Goal: Task Accomplishment & Management: Use online tool/utility

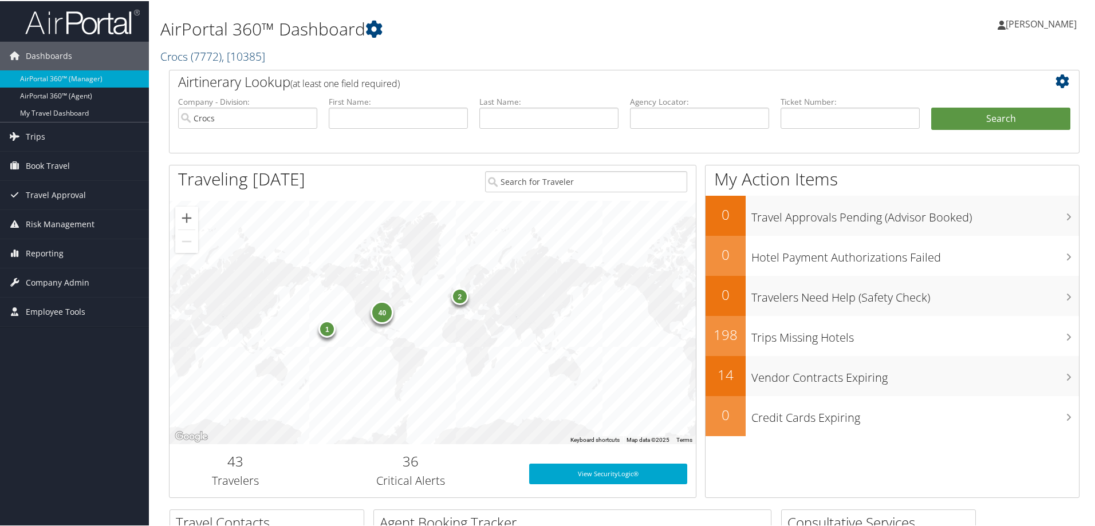
click at [203, 52] on span "( 7772 )" at bounding box center [206, 55] width 31 height 15
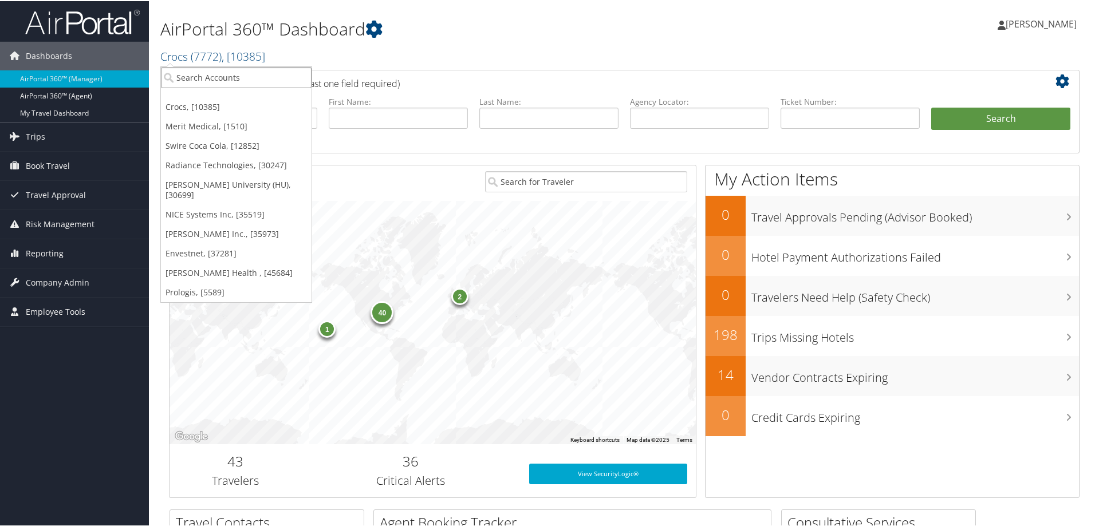
click at [205, 70] on input "search" at bounding box center [236, 76] width 151 height 21
type input "venture"
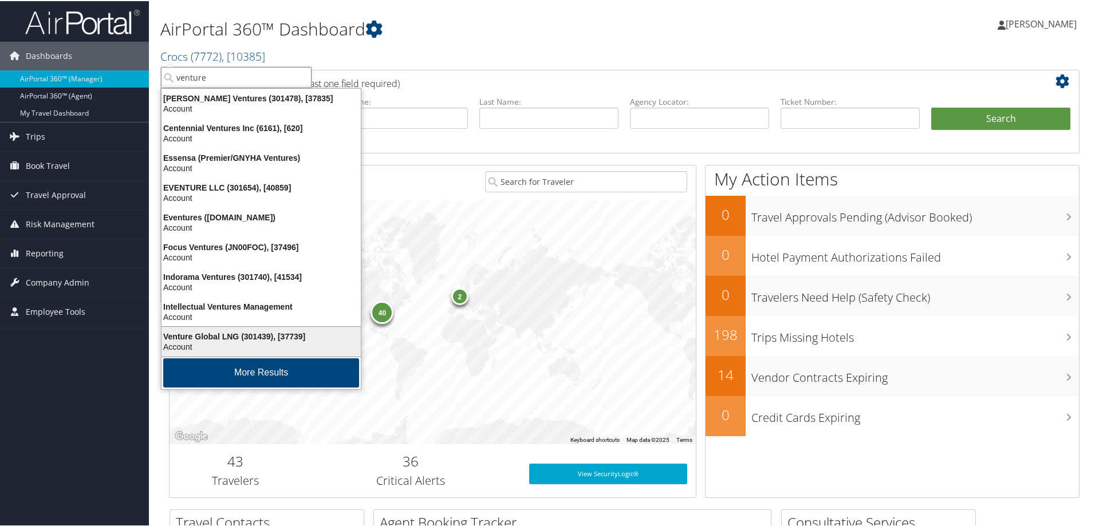
click at [199, 338] on div "Venture Global LNG (301439), [37739]" at bounding box center [261, 336] width 213 height 10
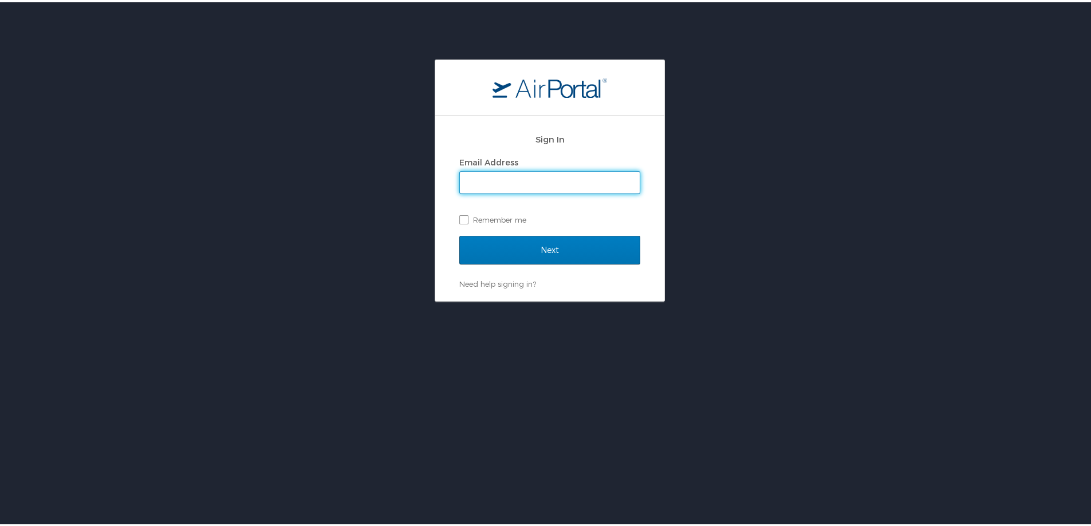
type input "marci.weir@cbtravel.com"
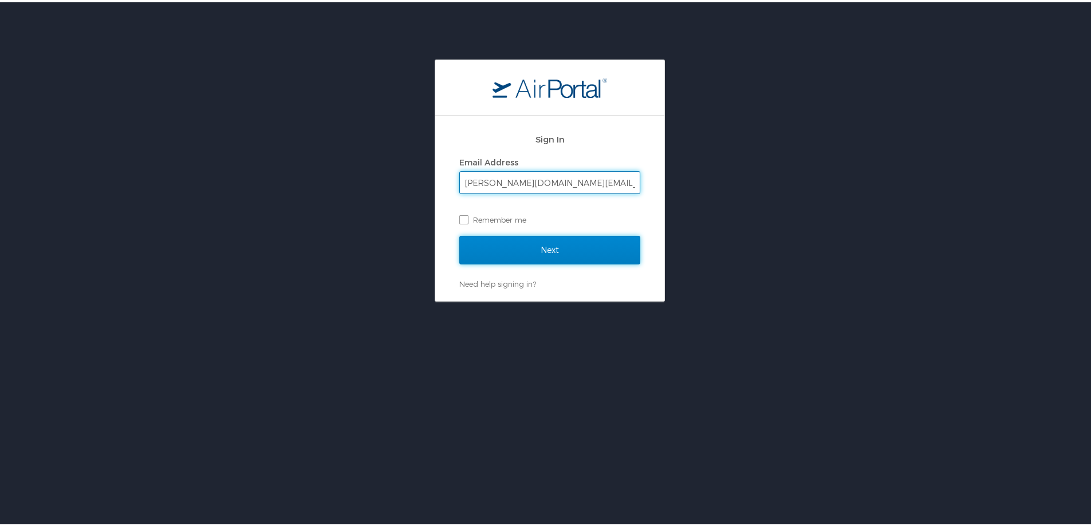
click at [569, 243] on input "Next" at bounding box center [549, 248] width 181 height 29
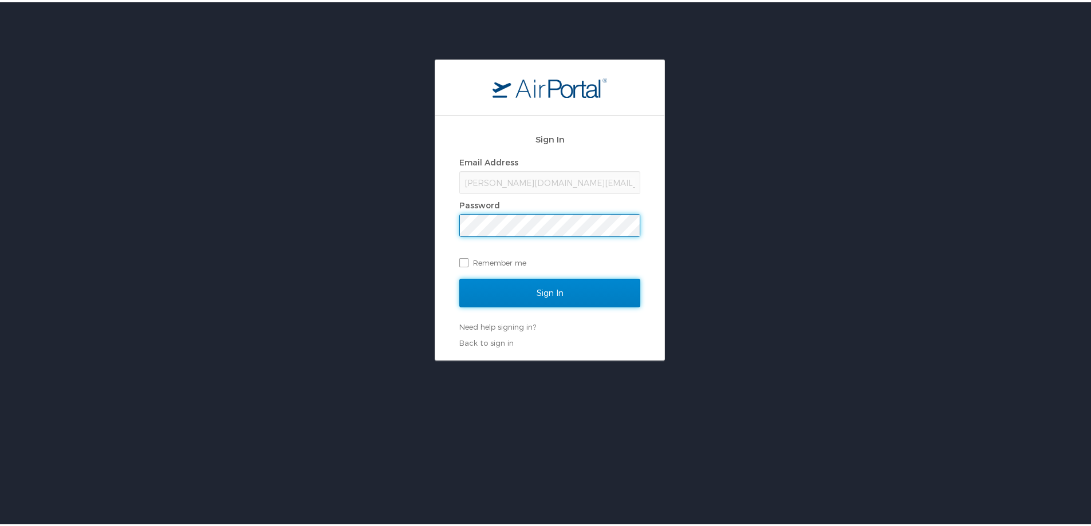
click at [561, 290] on input "Sign In" at bounding box center [549, 291] width 181 height 29
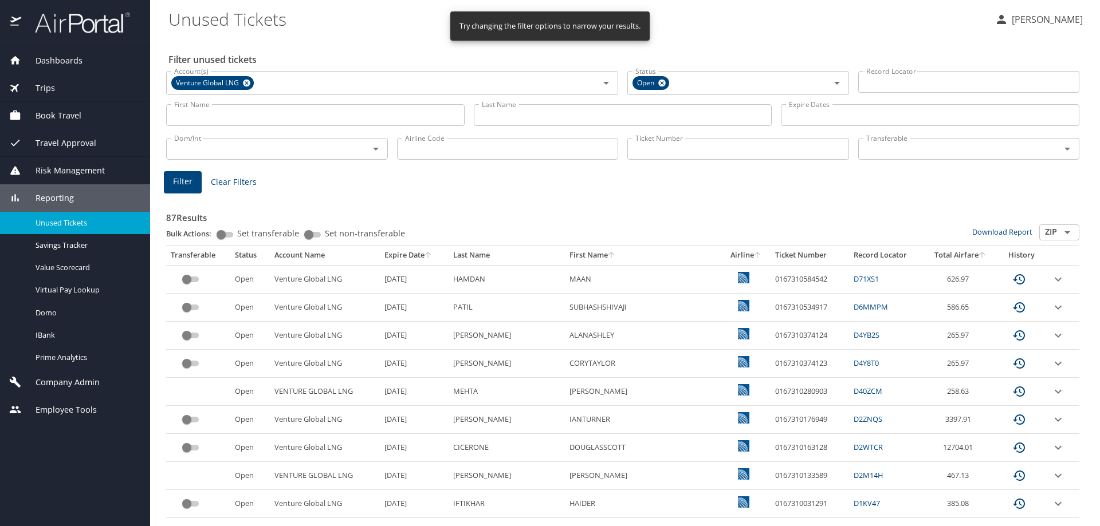
click at [522, 123] on input "Last Name" at bounding box center [623, 115] width 298 height 22
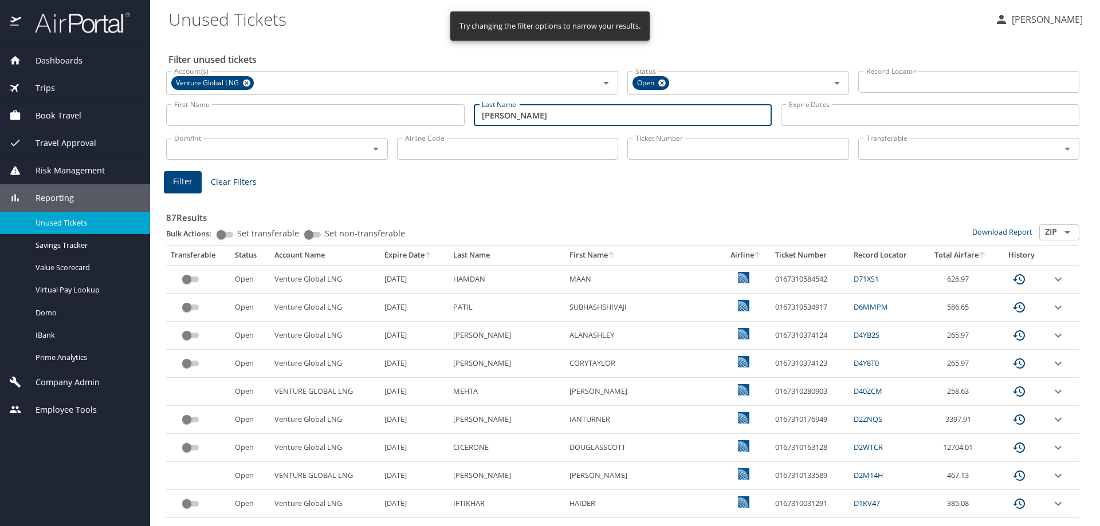
type input "earl"
click at [187, 179] on span "Filter" at bounding box center [182, 182] width 19 height 14
